Goal: Find specific page/section: Find specific page/section

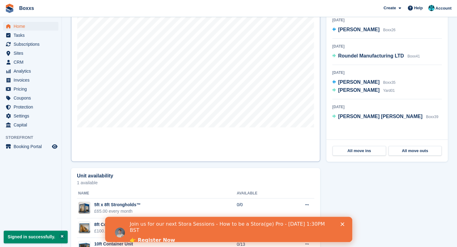
scroll to position [216, 0]
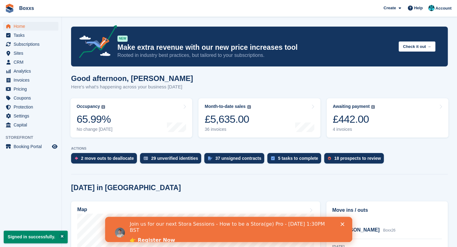
click at [342, 223] on polygon "Close" at bounding box center [342, 224] width 4 height 4
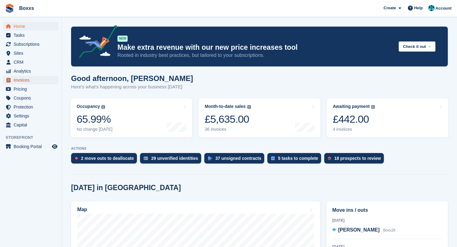
click at [22, 82] on span "Invoices" at bounding box center [32, 80] width 37 height 9
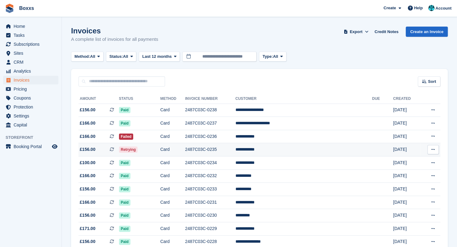
click at [185, 152] on td "Card" at bounding box center [172, 149] width 25 height 13
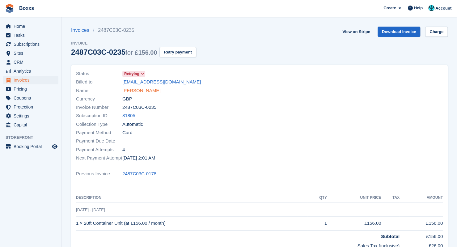
click at [138, 91] on link "[PERSON_NAME]" at bounding box center [141, 90] width 38 height 7
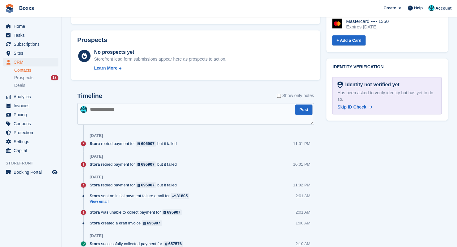
scroll to position [371, 0]
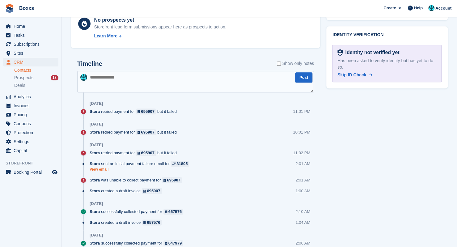
click at [106, 170] on link "View email" at bounding box center [141, 169] width 103 height 5
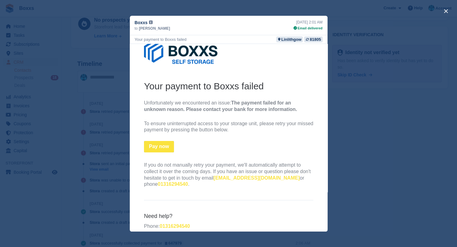
scroll to position [0, 0]
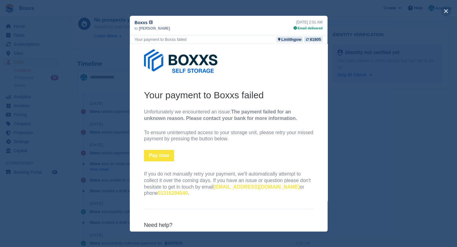
click at [445, 11] on button "close" at bounding box center [446, 11] width 10 height 10
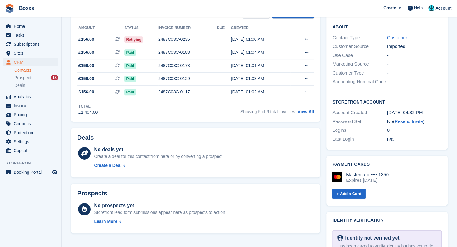
scroll to position [31, 0]
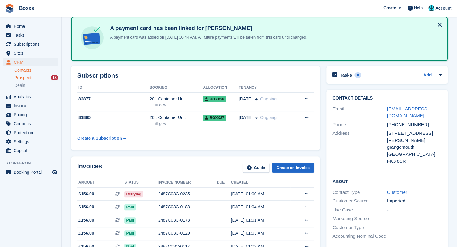
click at [31, 77] on span "Prospects" at bounding box center [23, 78] width 19 height 6
